Goal: Task Accomplishment & Management: Manage account settings

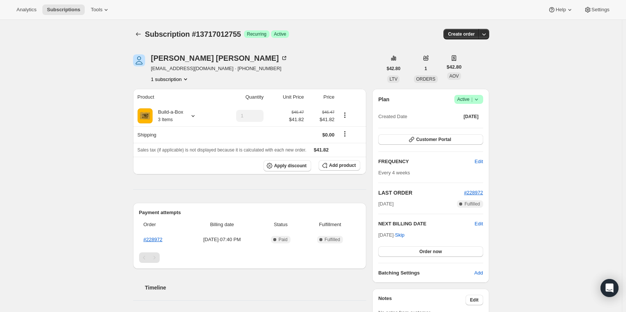
click at [462, 98] on span "Active |" at bounding box center [469, 100] width 23 height 8
click at [375, 72] on div "[PERSON_NAME] [EMAIL_ADDRESS][DOMAIN_NAME] · [PHONE_NUMBER] 1 subscription" at bounding box center [257, 68] width 249 height 29
click at [436, 139] on span "Customer Portal" at bounding box center [433, 140] width 35 height 6
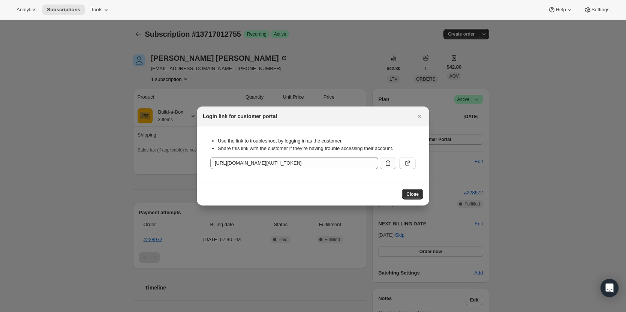
click at [386, 164] on icon ":rc1:" at bounding box center [388, 163] width 5 height 5
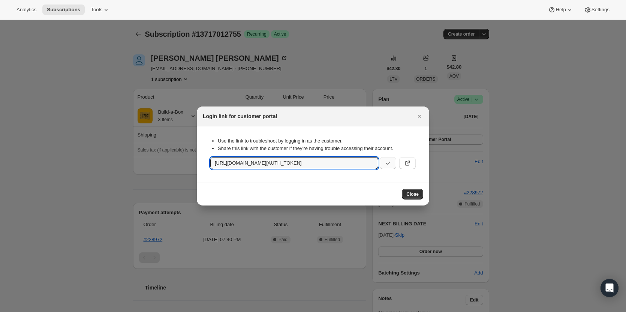
click at [69, 98] on div at bounding box center [313, 156] width 626 height 312
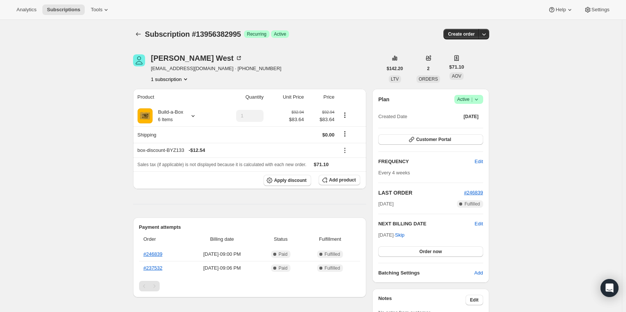
click at [473, 96] on span "Active |" at bounding box center [469, 100] width 23 height 8
click at [468, 126] on span "Cancel subscription" at bounding box center [471, 127] width 42 height 6
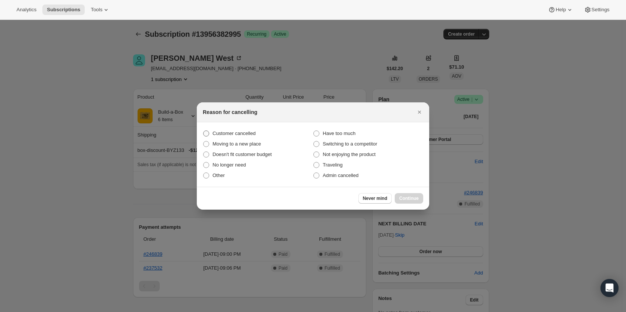
click at [212, 132] on label "Customer cancelled" at bounding box center [258, 133] width 110 height 11
click at [204, 131] on input "Customer cancelled" at bounding box center [203, 131] width 0 height 0
radio input "true"
click at [419, 200] on button "Continue" at bounding box center [409, 198] width 29 height 11
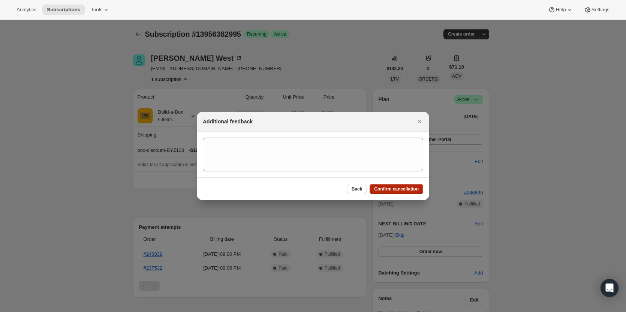
click at [401, 186] on span "Confirm cancellation" at bounding box center [396, 189] width 45 height 6
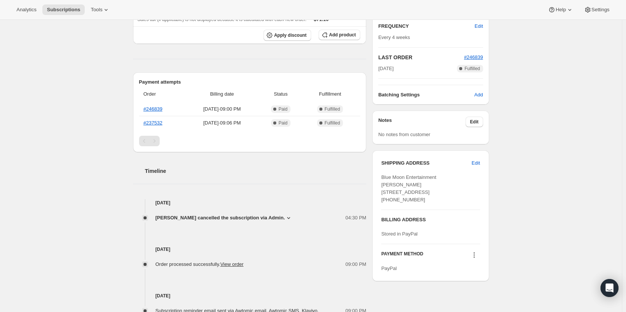
scroll to position [188, 0]
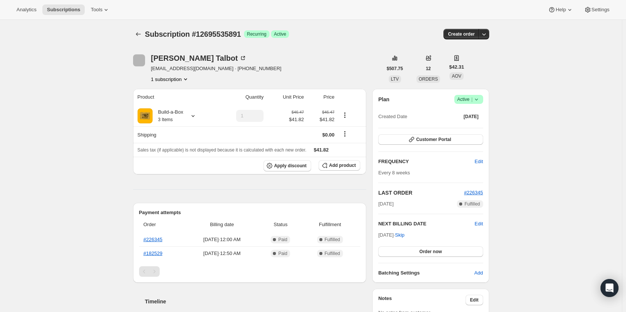
click at [475, 98] on icon at bounding box center [477, 100] width 8 height 8
click at [466, 128] on span "Cancel subscription" at bounding box center [471, 127] width 42 height 6
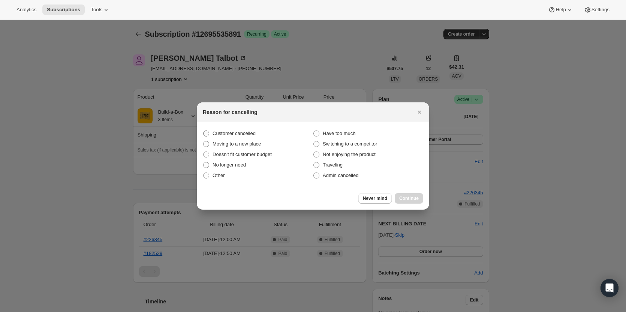
click at [227, 132] on span "Customer cancelled" at bounding box center [234, 134] width 43 height 6
click at [204, 131] on input "Customer cancelled" at bounding box center [203, 131] width 0 height 0
radio input "true"
click at [411, 197] on span "Continue" at bounding box center [410, 198] width 20 height 6
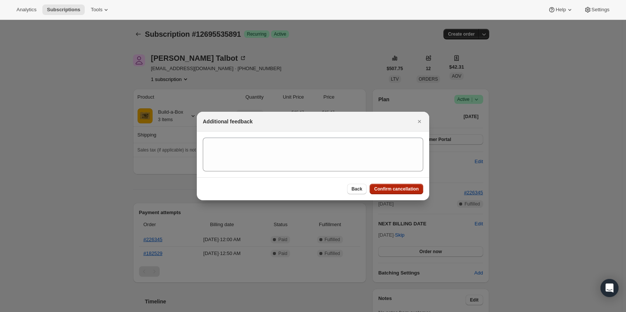
click at [411, 191] on span "Confirm cancellation" at bounding box center [396, 189] width 45 height 6
